Goal: Navigation & Orientation: Find specific page/section

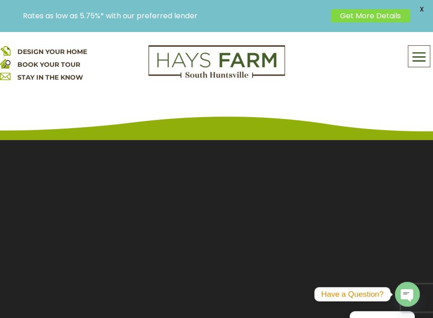
click at [418, 54] on span at bounding box center [419, 57] width 22 height 21
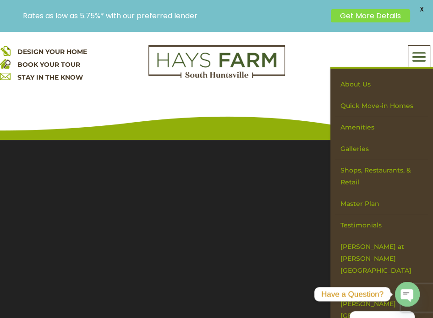
click at [71, 54] on span "DESIGN YOUR HOME" at bounding box center [52, 52] width 70 height 8
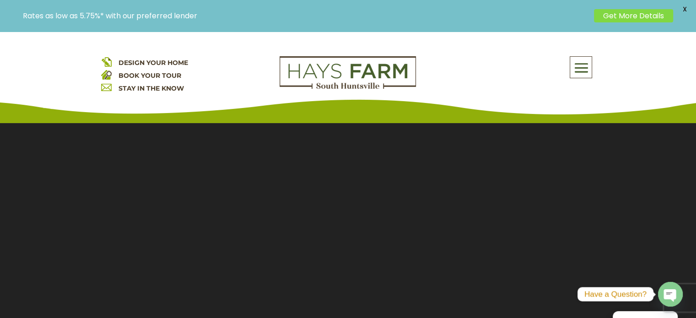
click at [146, 64] on span "DESIGN YOUR HOME" at bounding box center [154, 63] width 70 height 8
